Goal: Task Accomplishment & Management: Manage account settings

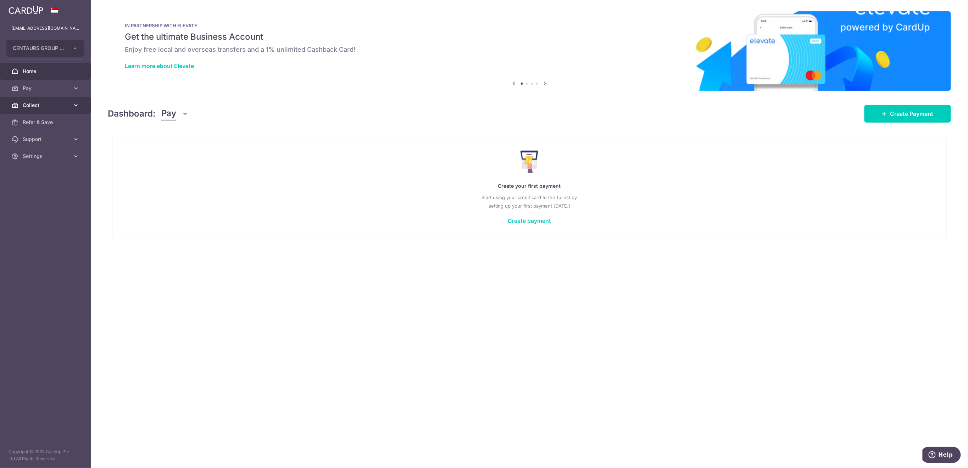
click at [33, 106] on span "Collect" at bounding box center [46, 105] width 47 height 7
click at [56, 159] on span "Payment Requests" at bounding box center [46, 156] width 47 height 7
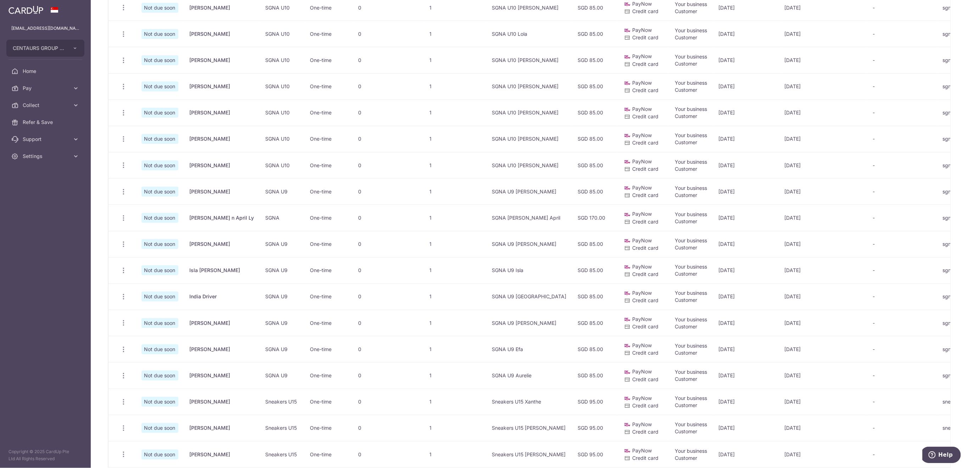
scroll to position [284, 0]
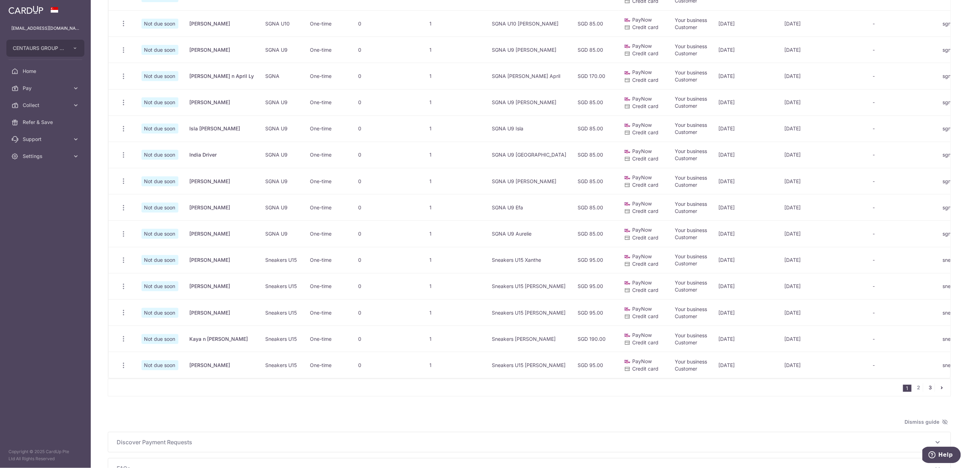
click at [927, 392] on link "3" at bounding box center [930, 388] width 9 height 9
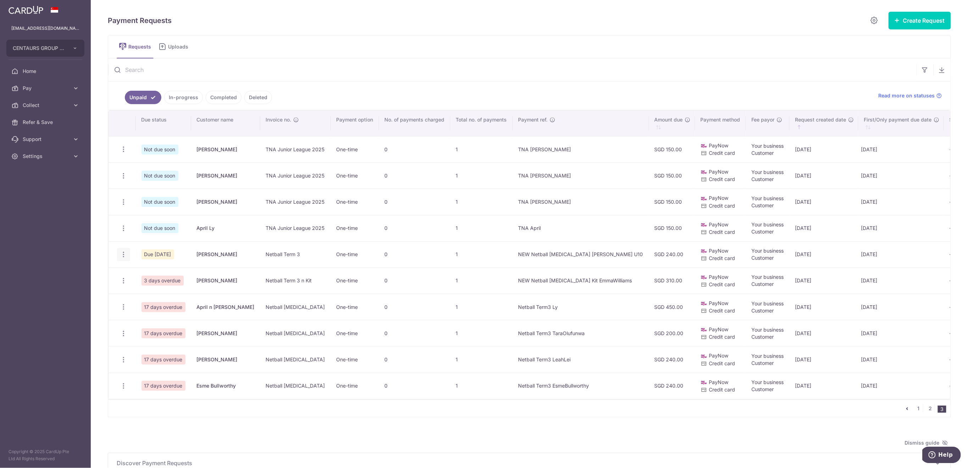
click at [126, 258] on icon "button" at bounding box center [123, 254] width 7 height 7
click at [157, 290] on span "Delete Request" at bounding box center [159, 291] width 45 height 9
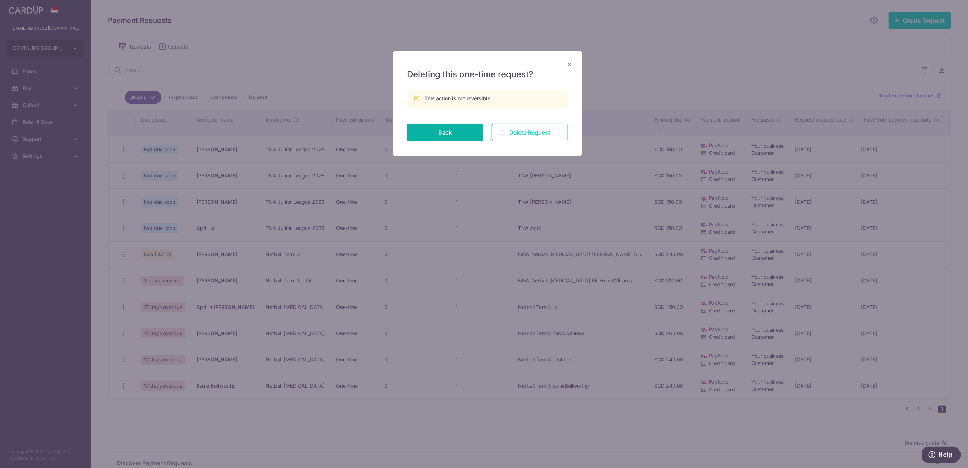
click at [536, 132] on input "Delete Request" at bounding box center [530, 133] width 76 height 18
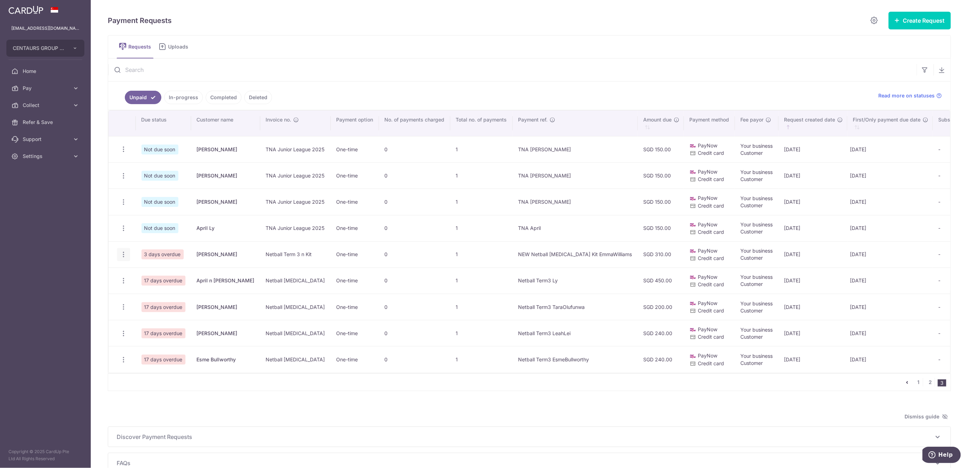
click at [122, 254] on icon "button" at bounding box center [123, 254] width 7 height 7
click at [154, 291] on span "Delete Request" at bounding box center [159, 291] width 45 height 9
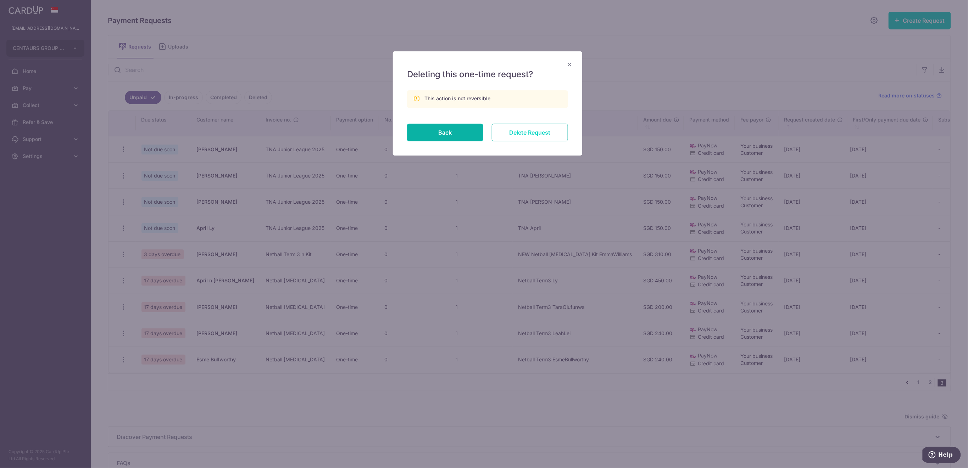
click at [523, 133] on input "Delete Request" at bounding box center [530, 133] width 76 height 18
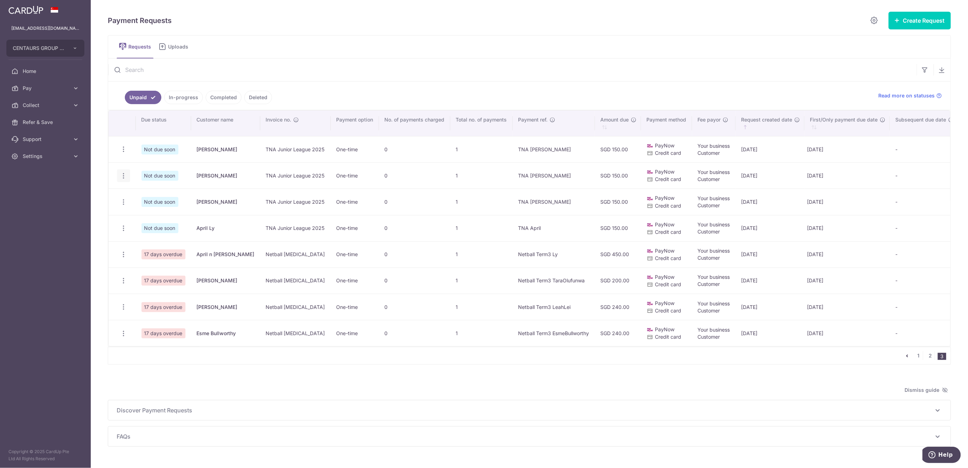
click at [123, 175] on icon "button" at bounding box center [123, 175] width 7 height 7
click at [156, 210] on span "Delete Request" at bounding box center [159, 212] width 45 height 9
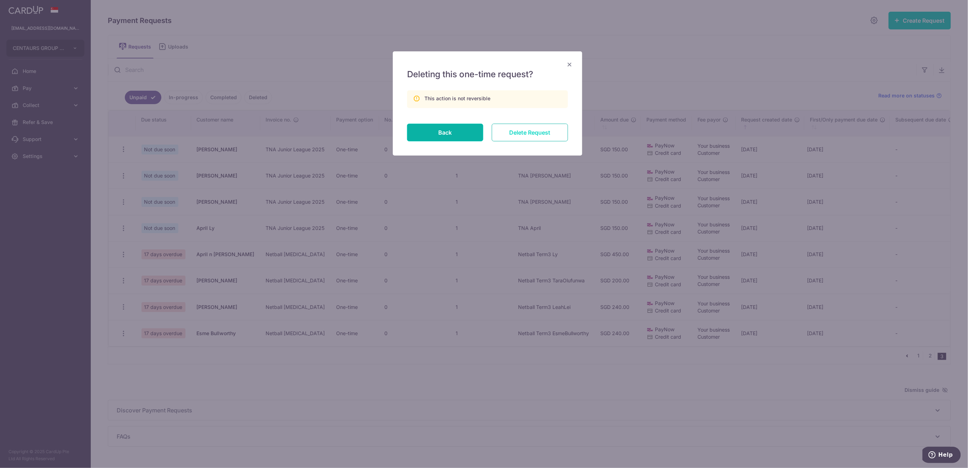
click at [551, 133] on input "Delete Request" at bounding box center [530, 133] width 76 height 18
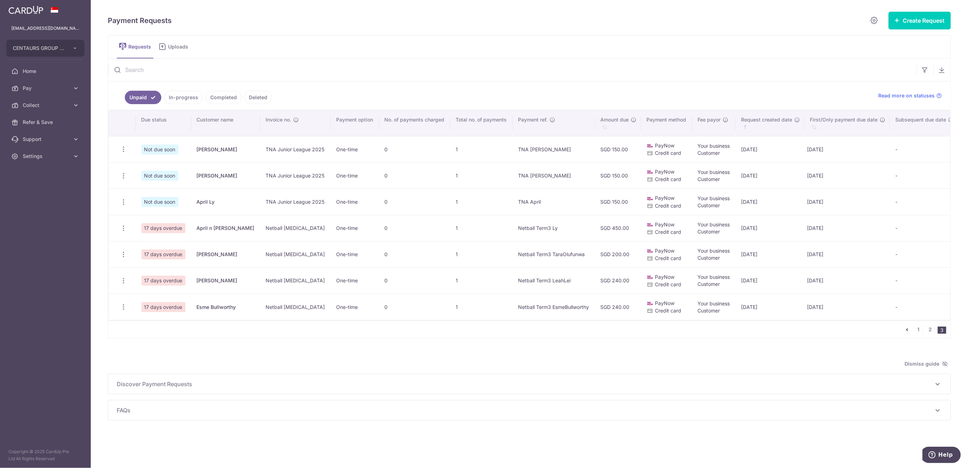
scroll to position [0, 23]
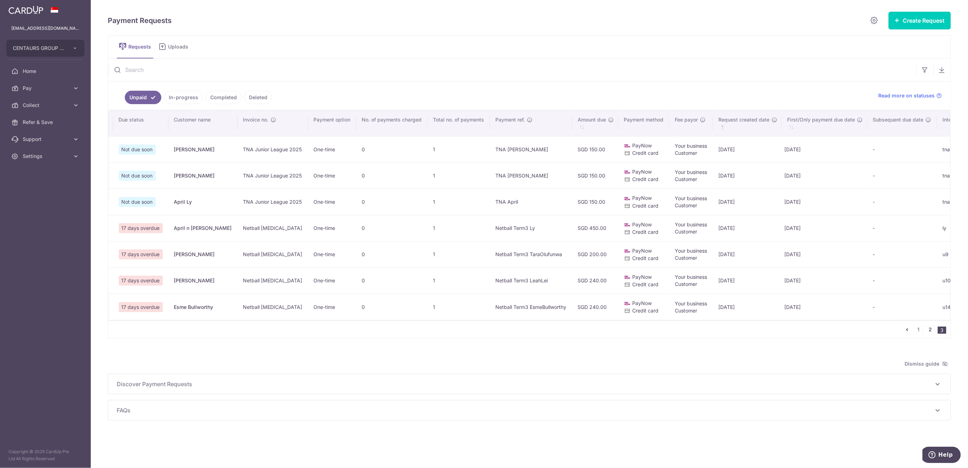
click at [931, 334] on link "2" at bounding box center [930, 329] width 9 height 9
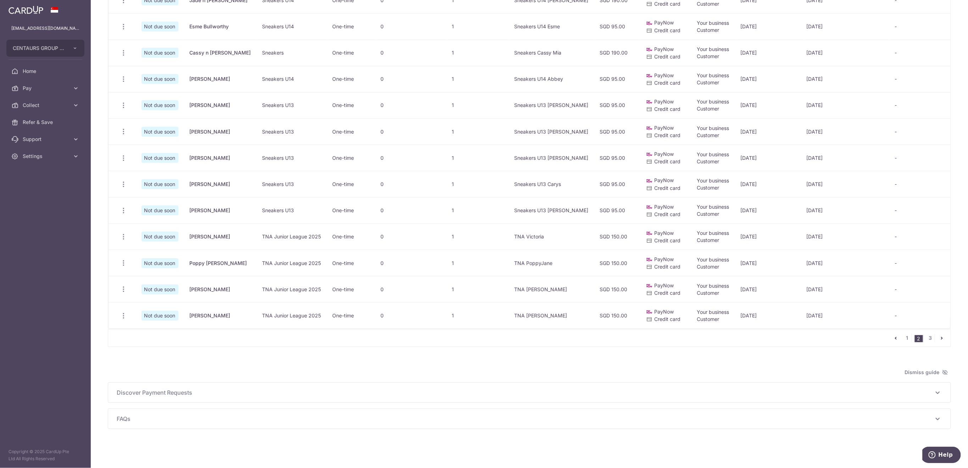
scroll to position [338, 0]
click at [125, 233] on icon "button" at bounding box center [123, 236] width 7 height 7
click at [146, 269] on span "Delete Request" at bounding box center [159, 273] width 45 height 9
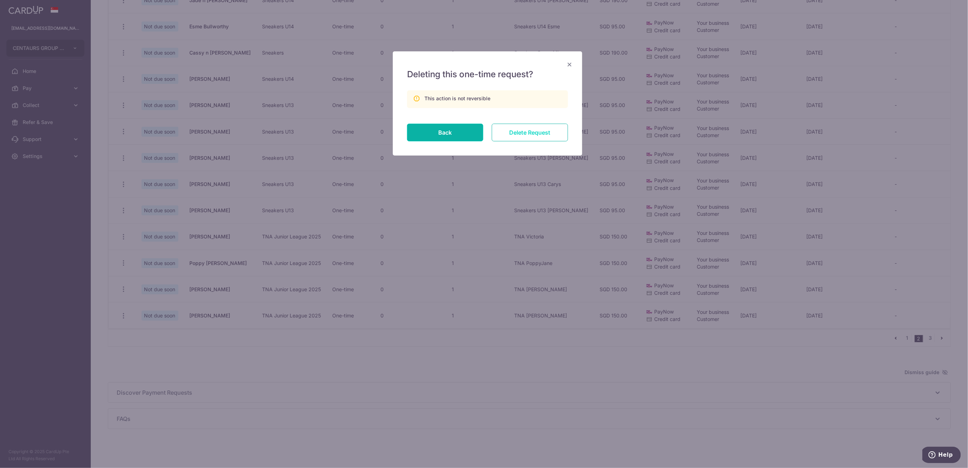
click at [544, 133] on input "Delete Request" at bounding box center [530, 133] width 76 height 18
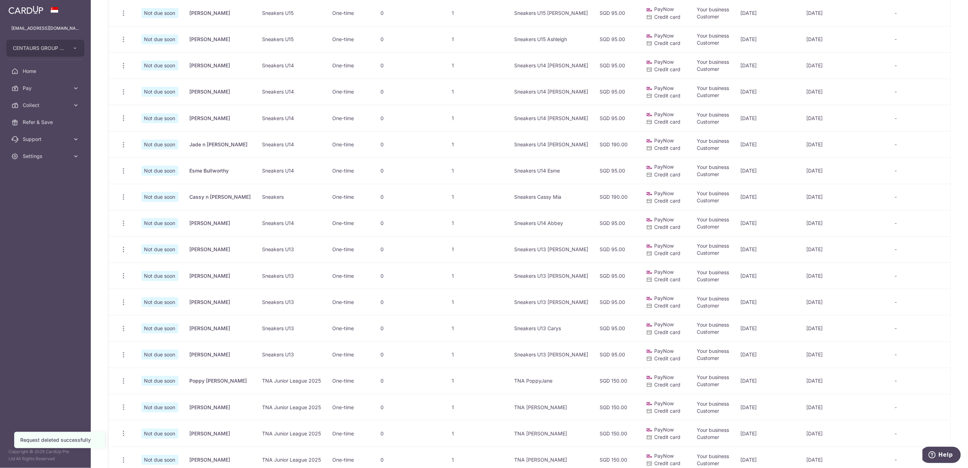
scroll to position [284, 0]
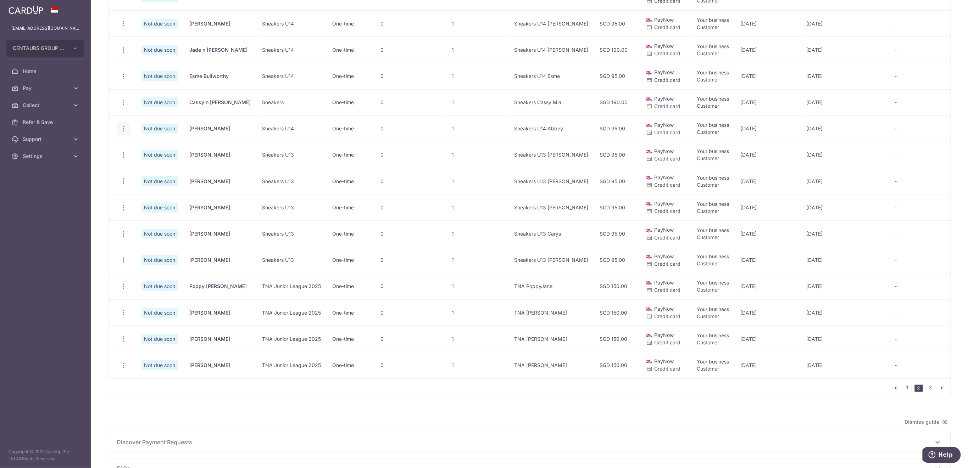
click at [122, 128] on icon "button" at bounding box center [123, 128] width 7 height 7
click at [156, 165] on span "Delete Request" at bounding box center [159, 165] width 45 height 9
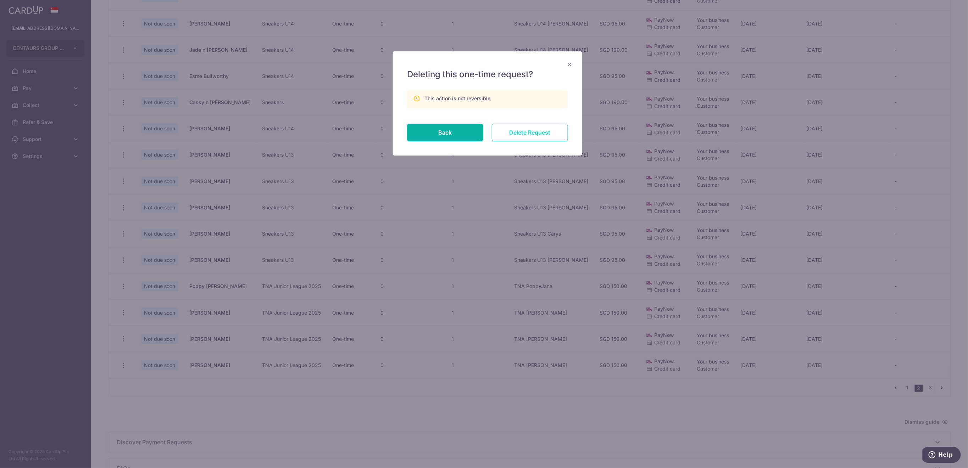
click at [534, 133] on input "Delete Request" at bounding box center [530, 133] width 76 height 18
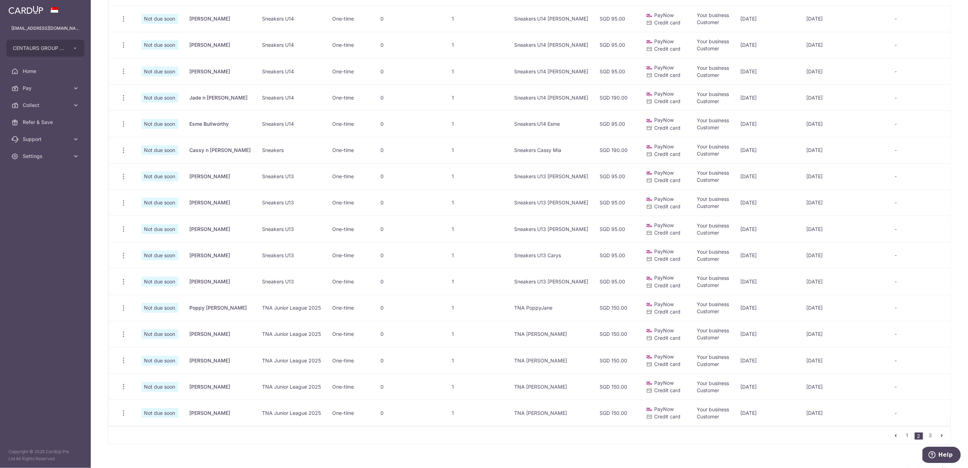
scroll to position [236, 0]
click at [903, 440] on link "1" at bounding box center [907, 435] width 9 height 9
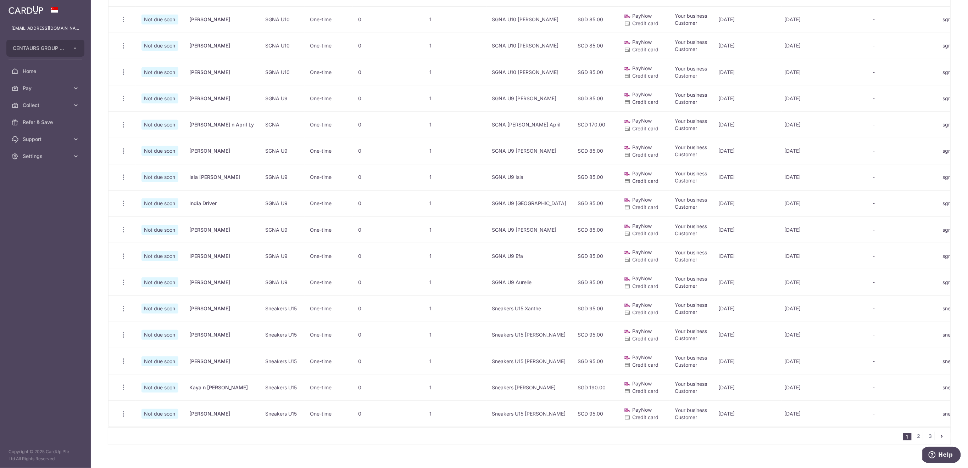
scroll to position [236, 0]
click at [126, 360] on icon "button" at bounding box center [123, 360] width 7 height 7
click at [149, 396] on span "Delete Request" at bounding box center [159, 397] width 45 height 9
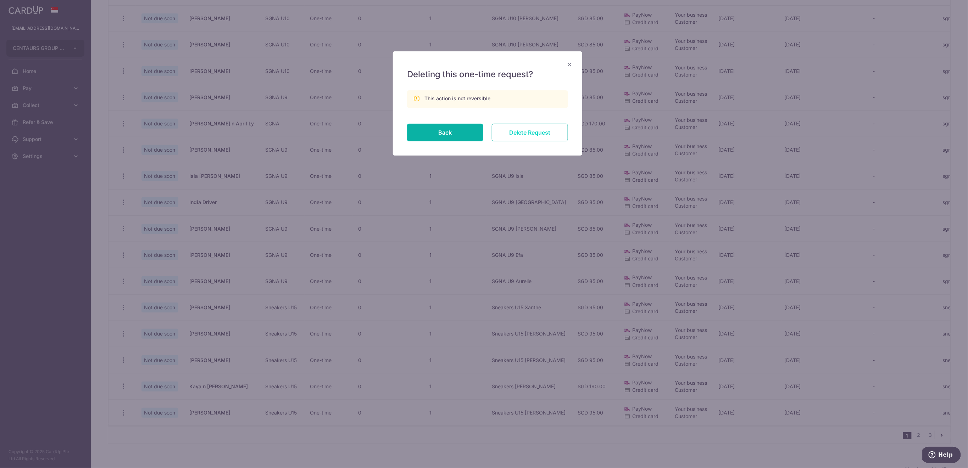
click at [537, 137] on input "Delete Request" at bounding box center [530, 133] width 76 height 18
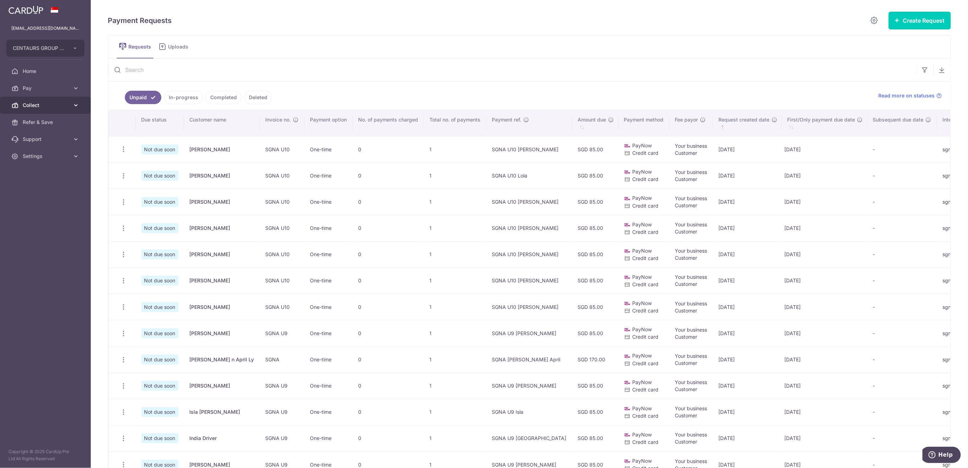
click at [45, 105] on span "Collect" at bounding box center [46, 105] width 47 height 7
click at [46, 125] on span "Dashboard" at bounding box center [46, 122] width 47 height 7
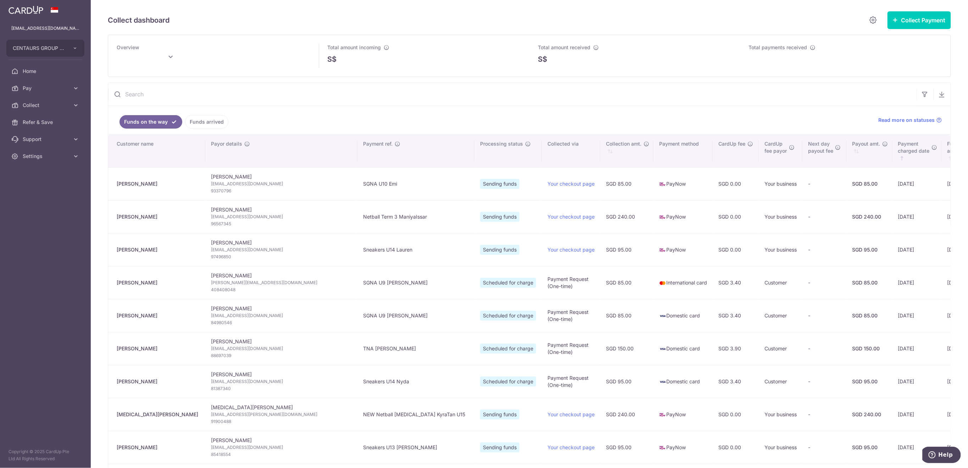
type input "August 2025"
click at [217, 123] on link "Funds arrived" at bounding box center [206, 121] width 43 height 13
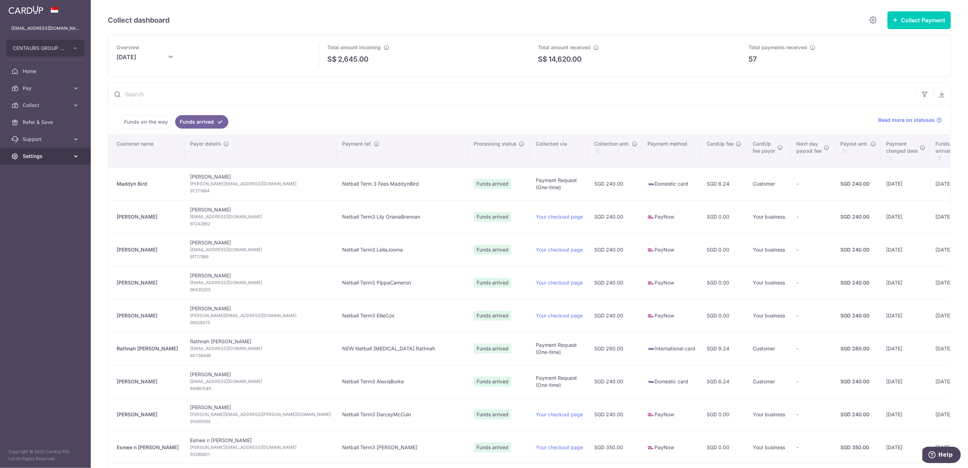
click at [43, 156] on span "Settings" at bounding box center [46, 156] width 47 height 7
click at [41, 190] on span "Logout" at bounding box center [46, 190] width 47 height 7
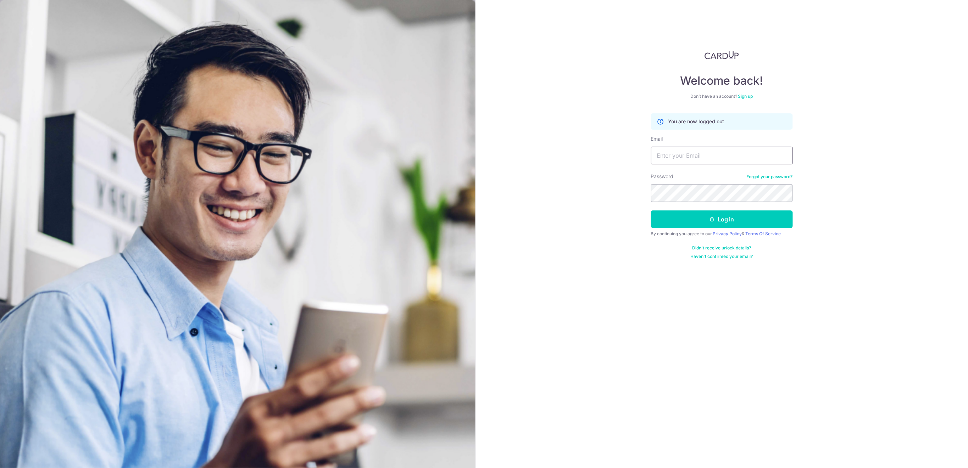
click at [680, 156] on input "Email" at bounding box center [722, 156] width 142 height 18
type input "finance@centaursgroup.com"
click at [722, 224] on button "Log in" at bounding box center [722, 220] width 142 height 18
